Goal: Find specific page/section

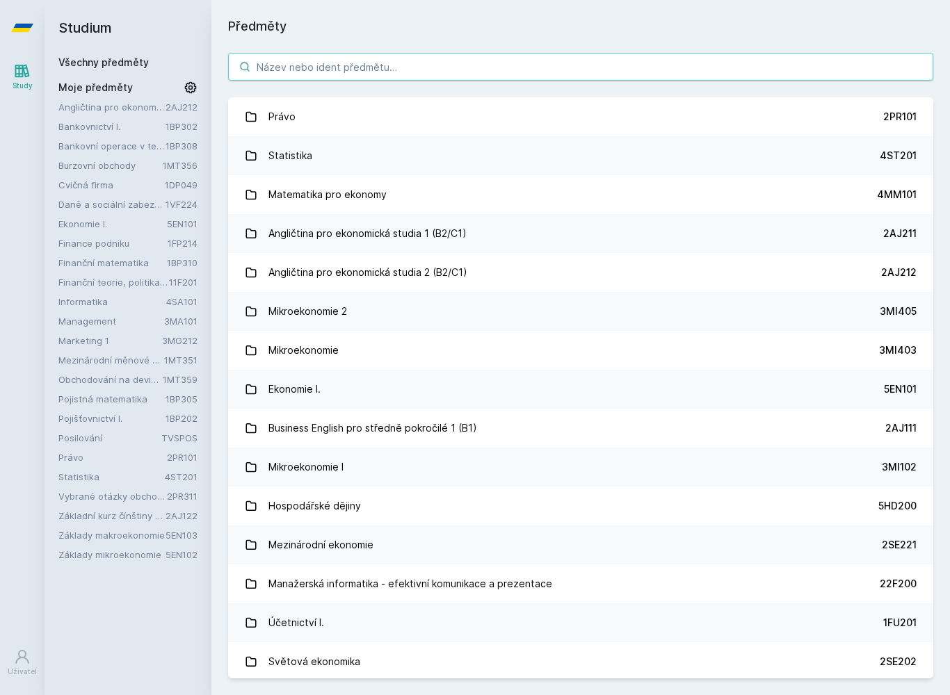
click at [830, 63] on input "search" at bounding box center [580, 67] width 705 height 28
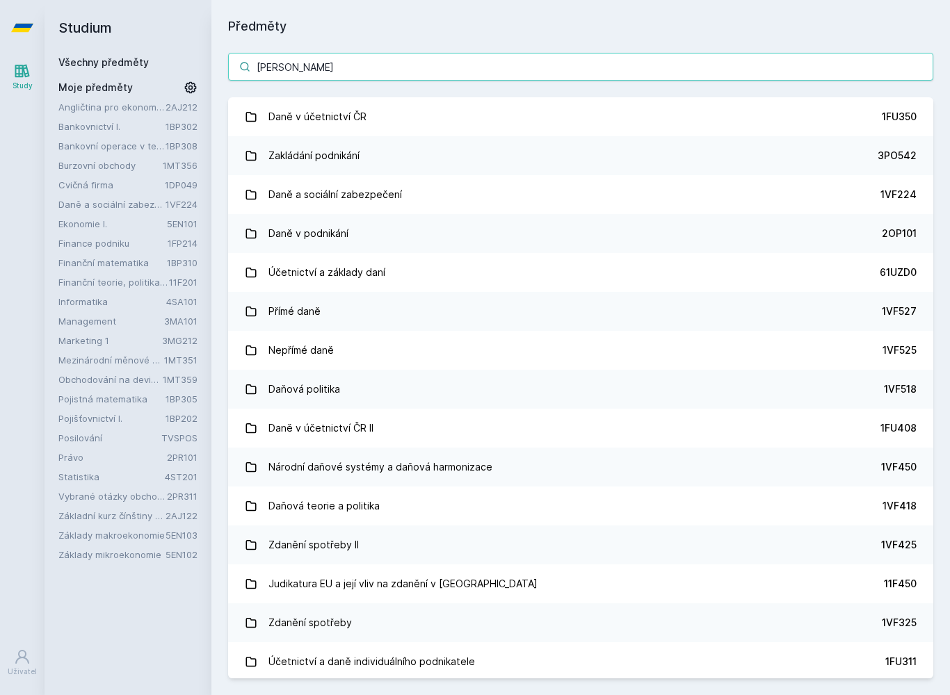
type input "[PERSON_NAME]"
click at [860, 197] on link "Daně a sociální zabezpečení 1VF224" at bounding box center [580, 194] width 705 height 39
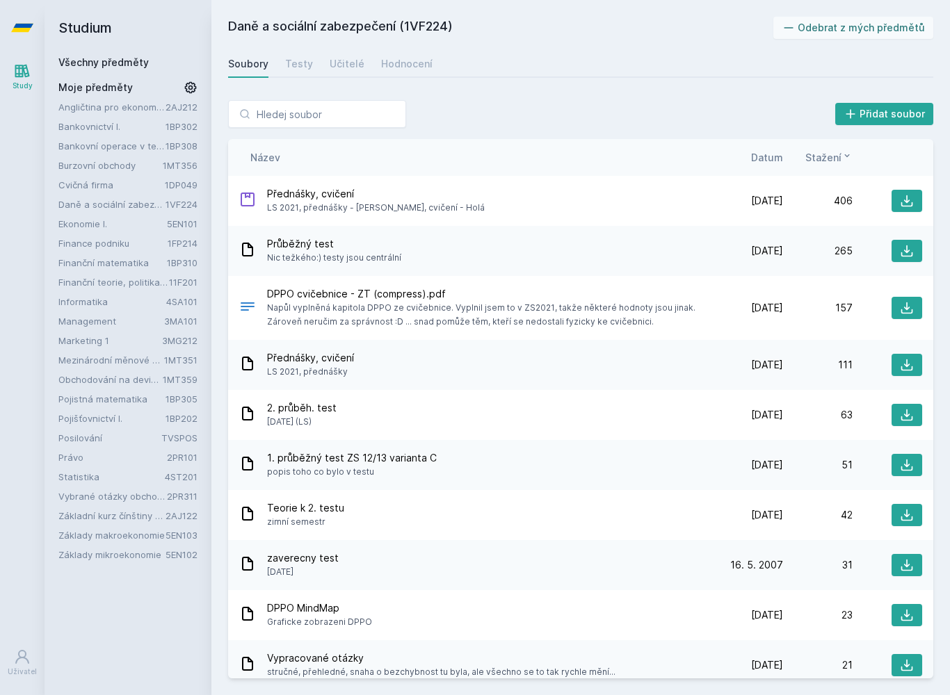
click at [918, 305] on button at bounding box center [906, 308] width 31 height 22
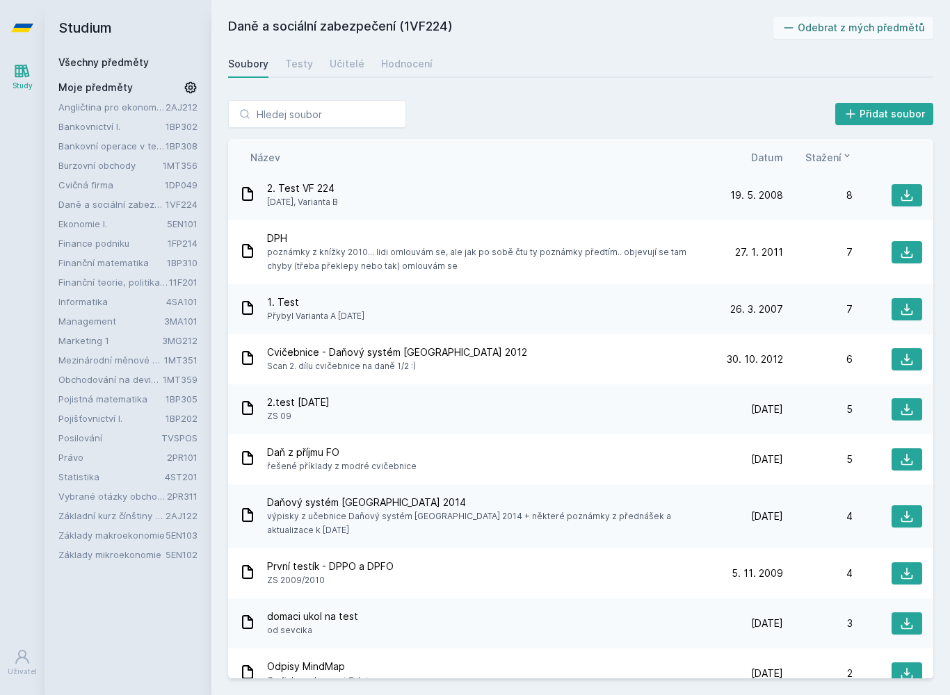
scroll to position [877, 0]
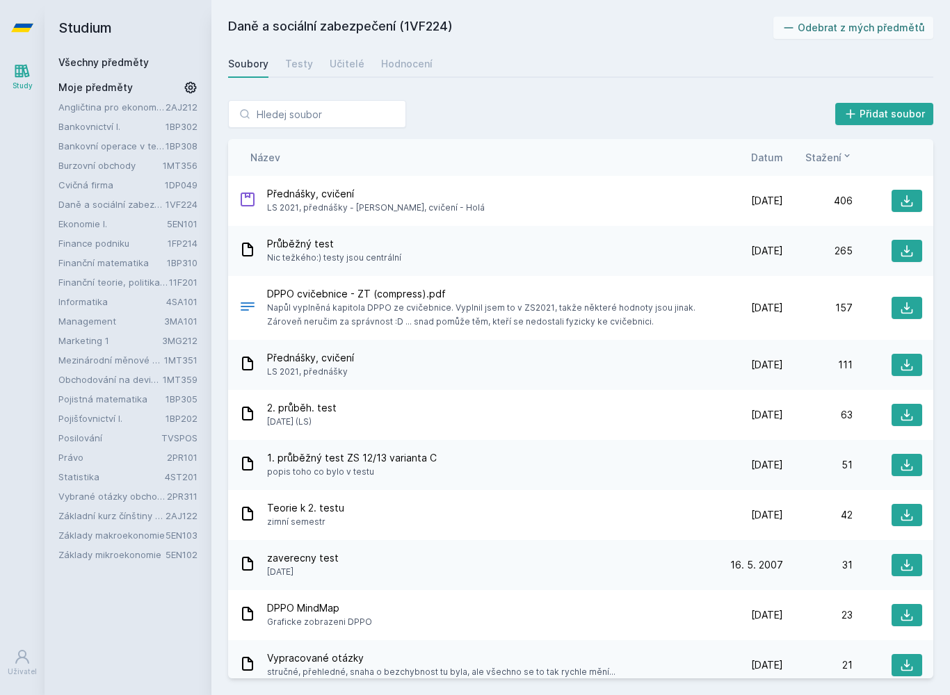
click at [769, 152] on span "Datum" at bounding box center [767, 157] width 32 height 15
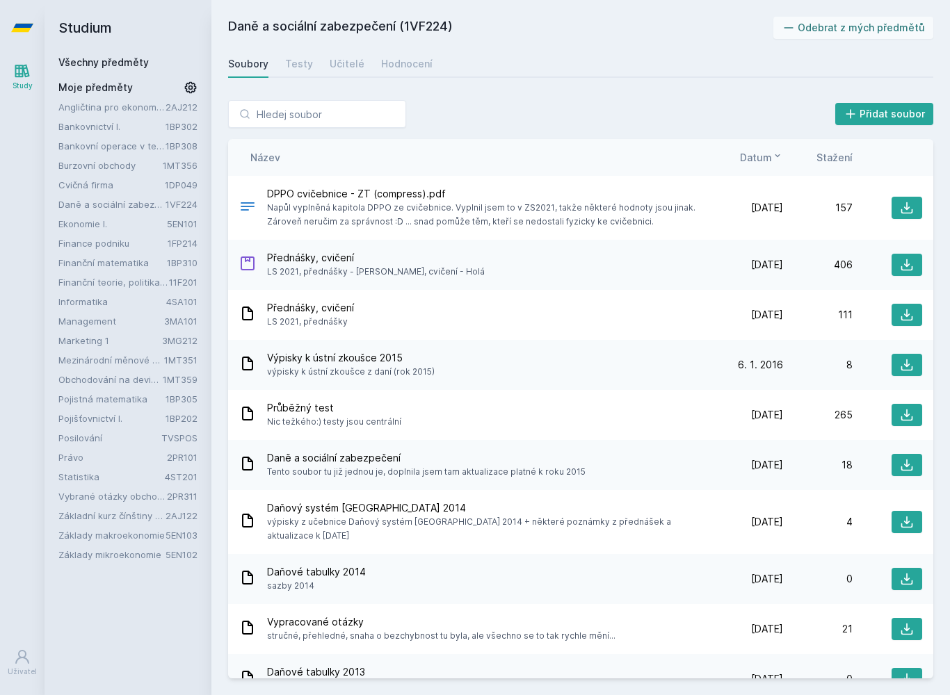
scroll to position [-1, 0]
click at [773, 155] on icon at bounding box center [777, 155] width 11 height 11
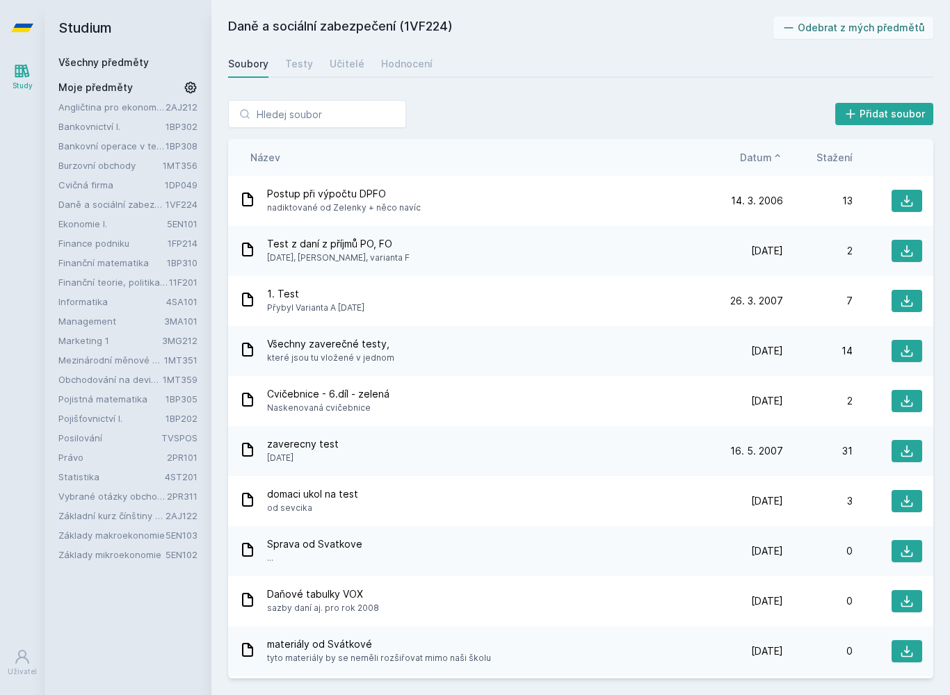
scroll to position [0, 0]
click at [776, 153] on icon at bounding box center [777, 155] width 11 height 11
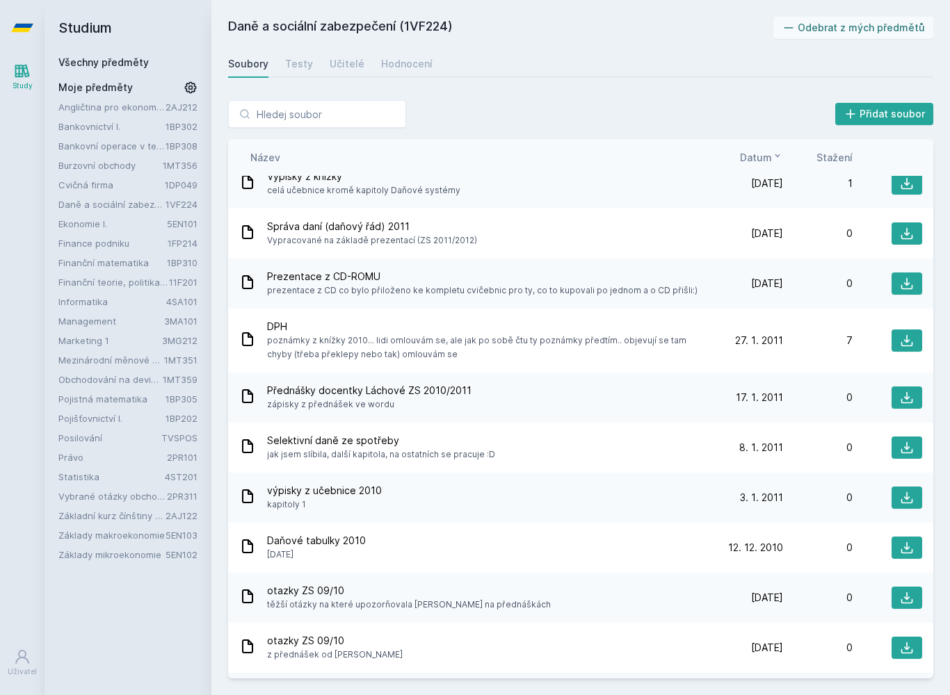
scroll to position [1211, 0]
click at [402, 68] on div "Hodnocení" at bounding box center [406, 64] width 51 height 14
